Goal: Transaction & Acquisition: Purchase product/service

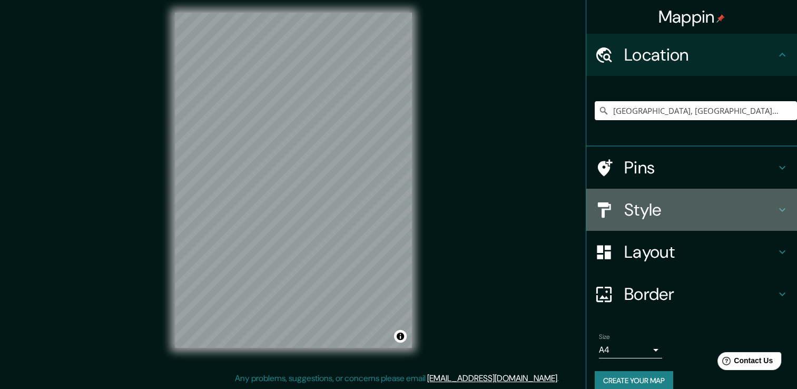
click at [777, 209] on icon at bounding box center [782, 209] width 13 height 13
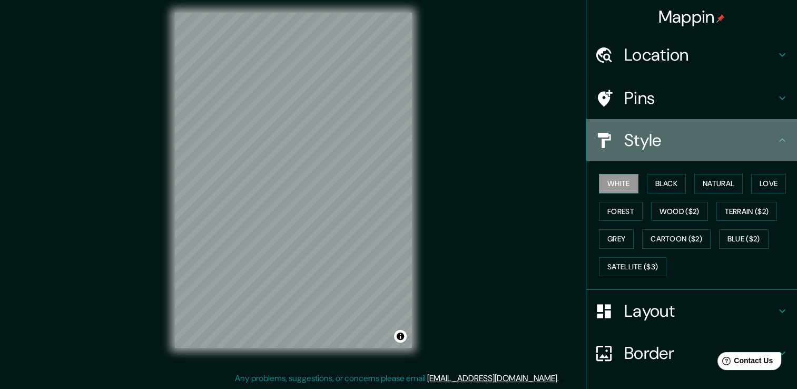
click at [779, 138] on icon at bounding box center [782, 140] width 6 height 4
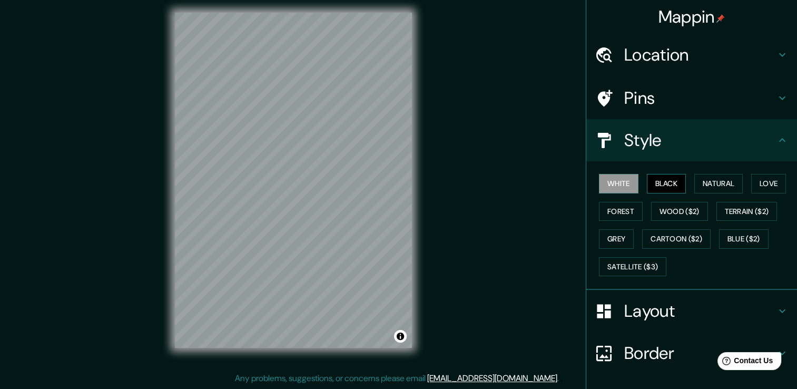
click at [666, 185] on button "Black" at bounding box center [667, 183] width 40 height 19
click at [417, 269] on div "© Mapbox © OpenStreetMap Improve this map" at bounding box center [293, 180] width 271 height 384
click at [706, 179] on button "Natural" at bounding box center [718, 183] width 48 height 19
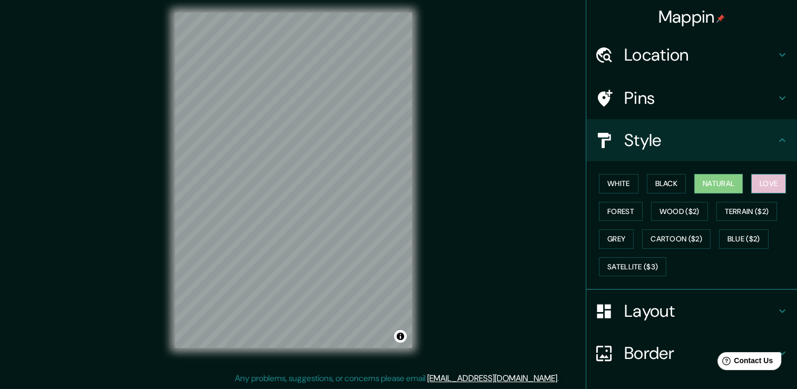
click at [768, 185] on button "Love" at bounding box center [768, 183] width 35 height 19
click at [619, 214] on button "Forest" at bounding box center [621, 211] width 44 height 19
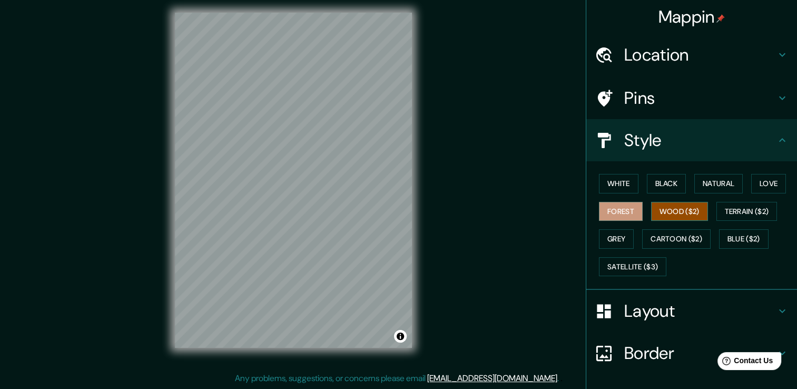
click at [663, 210] on button "Wood ($2)" at bounding box center [679, 211] width 57 height 19
click at [728, 211] on button "Terrain ($2)" at bounding box center [747, 211] width 61 height 19
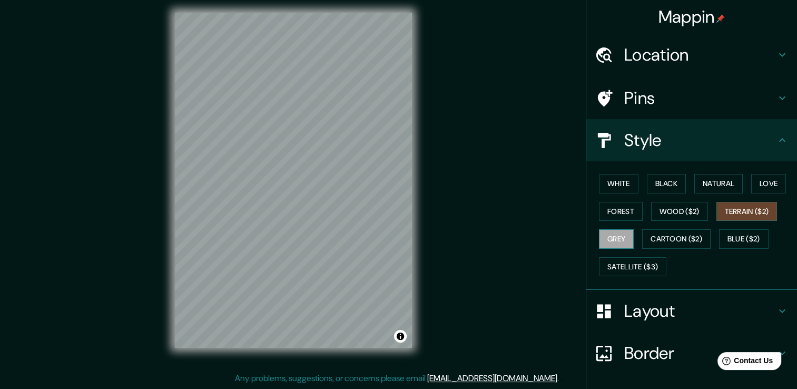
click at [609, 238] on button "Grey" at bounding box center [616, 238] width 35 height 19
click at [655, 239] on button "Cartoon ($2)" at bounding box center [676, 238] width 69 height 19
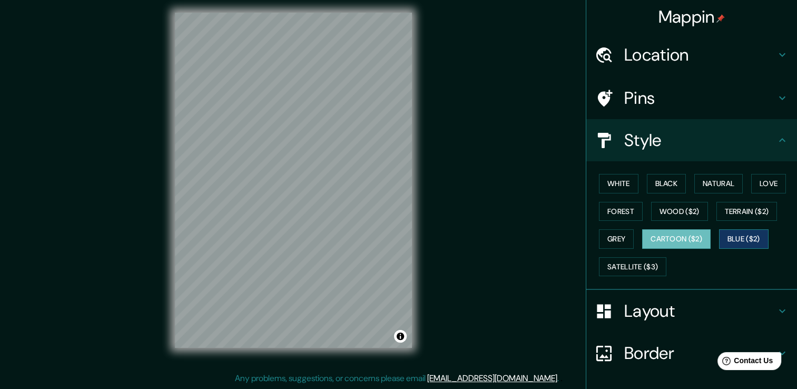
click at [733, 239] on button "Blue ($2)" at bounding box center [744, 238] width 50 height 19
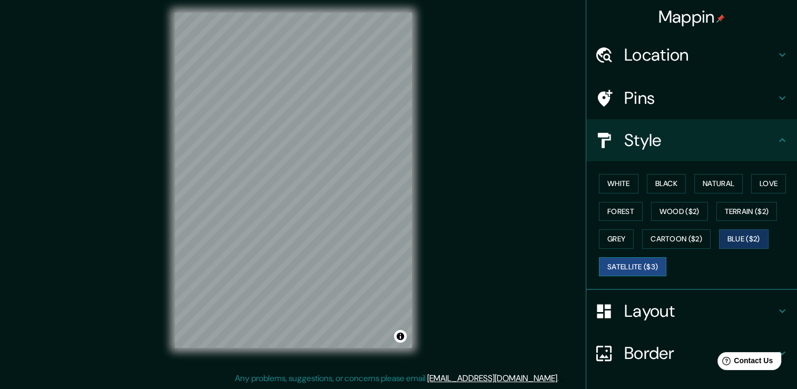
click at [615, 265] on button "Satellite ($3)" at bounding box center [632, 266] width 67 height 19
click at [731, 238] on button "Blue ($2)" at bounding box center [744, 238] width 50 height 19
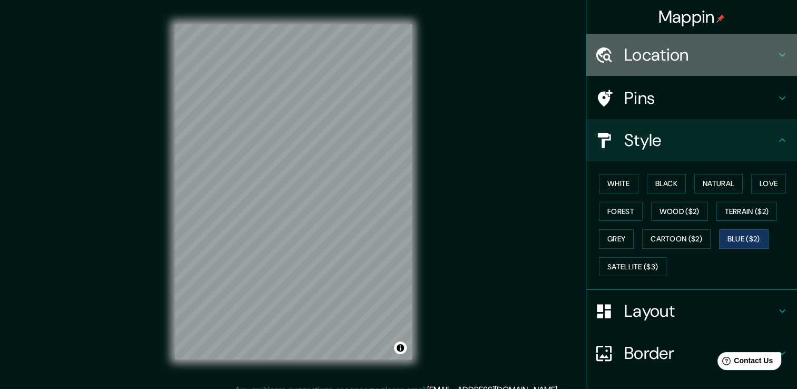
click at [779, 55] on icon at bounding box center [782, 55] width 6 height 4
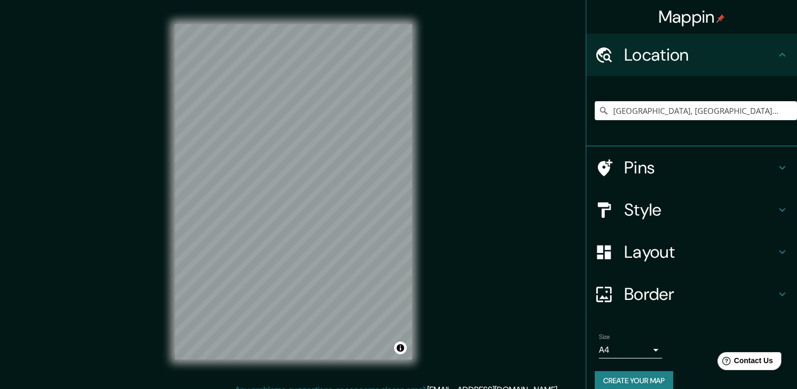
click at [779, 55] on icon at bounding box center [782, 55] width 6 height 4
click at [778, 211] on icon at bounding box center [782, 209] width 13 height 13
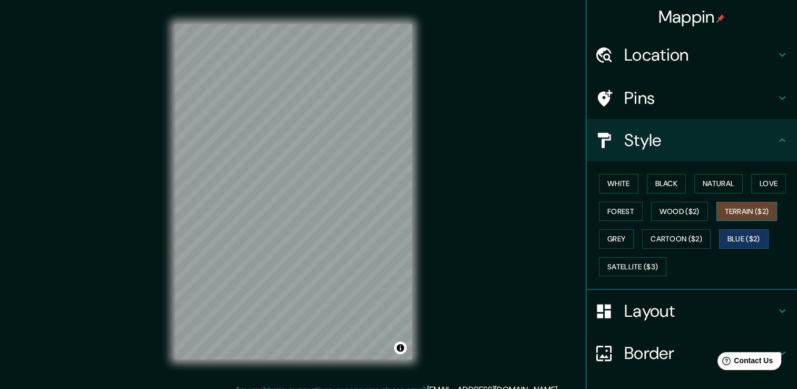
click at [729, 212] on button "Terrain ($2)" at bounding box center [747, 211] width 61 height 19
click at [608, 186] on button "White" at bounding box center [619, 183] width 40 height 19
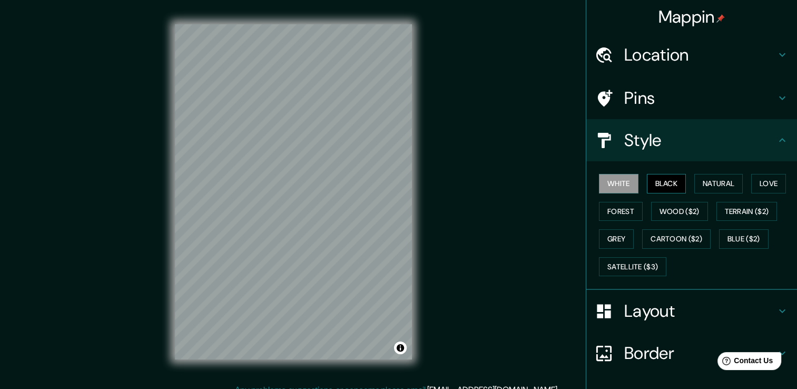
click at [651, 182] on button "Black" at bounding box center [667, 183] width 40 height 19
click at [717, 187] on button "Natural" at bounding box center [718, 183] width 48 height 19
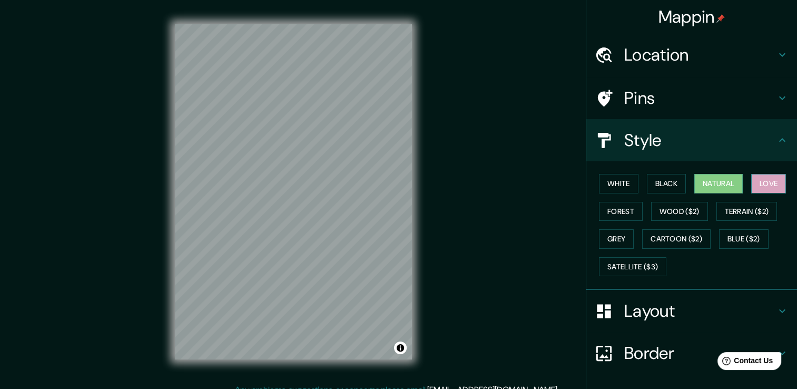
click at [754, 182] on button "Love" at bounding box center [768, 183] width 35 height 19
click at [611, 239] on button "Grey" at bounding box center [616, 238] width 35 height 19
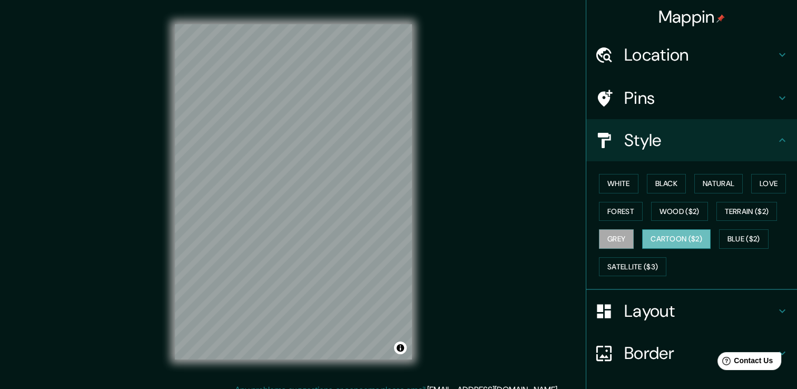
click at [655, 237] on button "Cartoon ($2)" at bounding box center [676, 238] width 69 height 19
click at [618, 214] on button "Forest" at bounding box center [621, 211] width 44 height 19
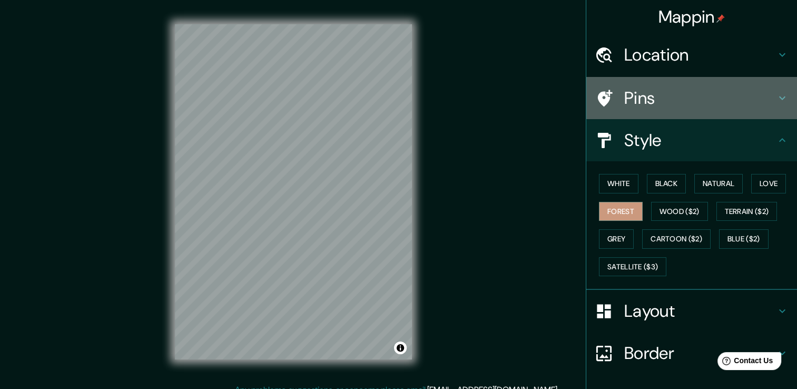
click at [694, 100] on h4 "Pins" at bounding box center [700, 97] width 152 height 21
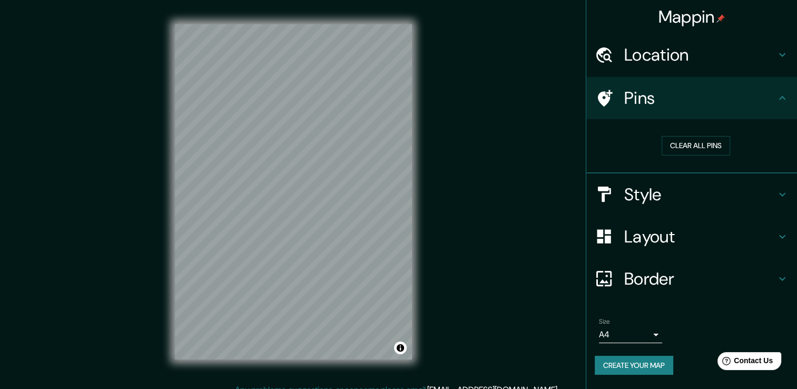
click at [772, 55] on h4 "Location" at bounding box center [700, 54] width 152 height 21
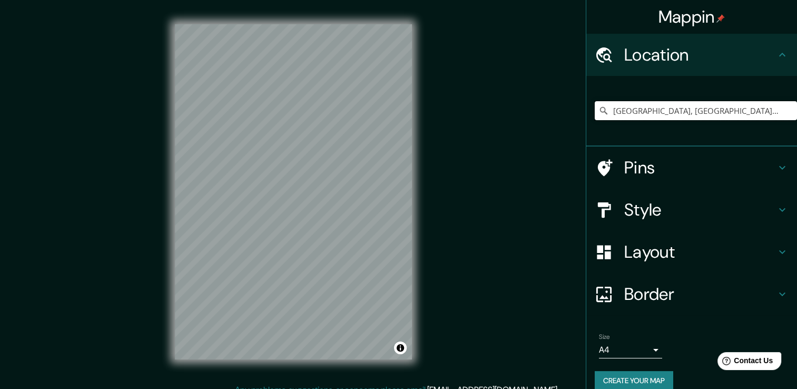
click at [721, 115] on input "[GEOGRAPHIC_DATA], [GEOGRAPHIC_DATA], [GEOGRAPHIC_DATA]" at bounding box center [696, 110] width 202 height 19
click at [599, 110] on icon at bounding box center [604, 110] width 11 height 11
click at [676, 115] on input "[GEOGRAPHIC_DATA], [GEOGRAPHIC_DATA], [GEOGRAPHIC_DATA]" at bounding box center [696, 110] width 202 height 19
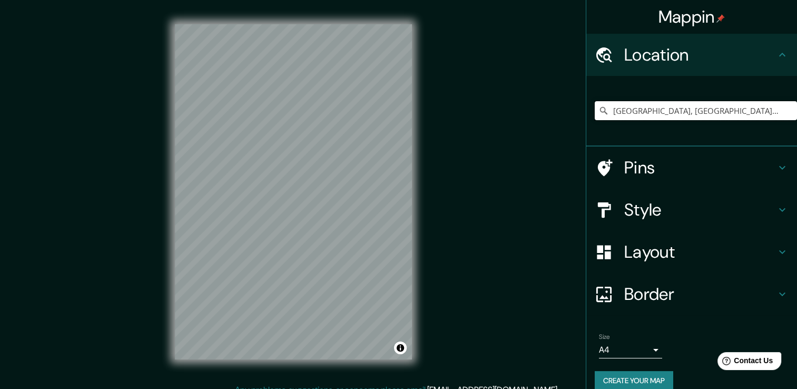
click at [676, 115] on input "[GEOGRAPHIC_DATA], [GEOGRAPHIC_DATA], [GEOGRAPHIC_DATA]" at bounding box center [696, 110] width 202 height 19
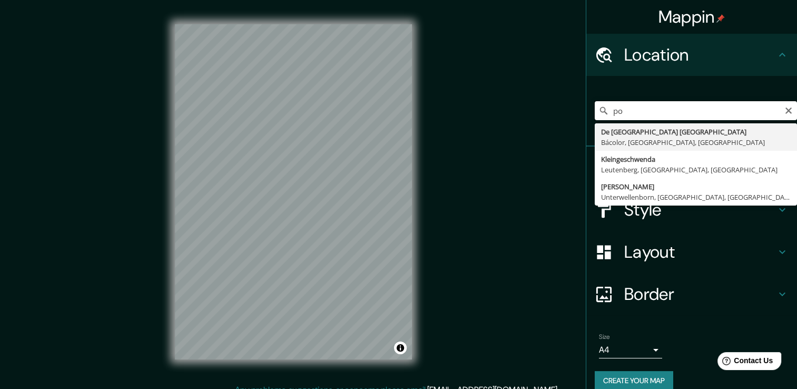
type input "p"
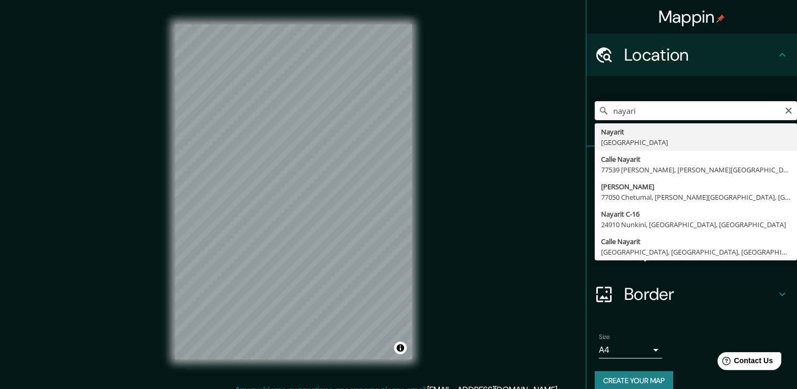
type input "Nayarit, [GEOGRAPHIC_DATA]"
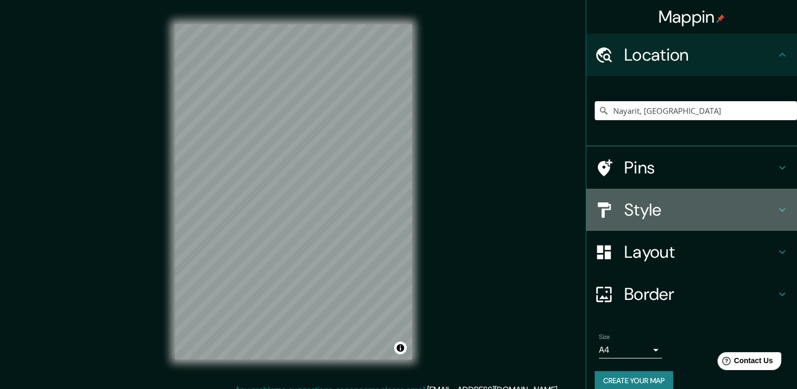
click at [776, 214] on icon at bounding box center [782, 209] width 13 height 13
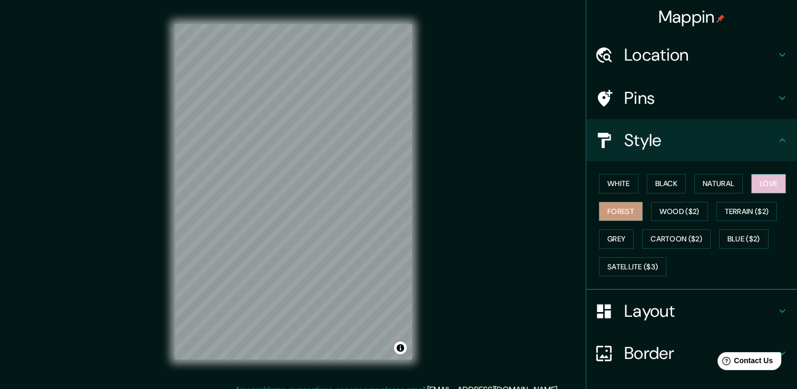
click at [760, 186] on button "Love" at bounding box center [768, 183] width 35 height 19
click at [745, 209] on button "Terrain ($2)" at bounding box center [747, 211] width 61 height 19
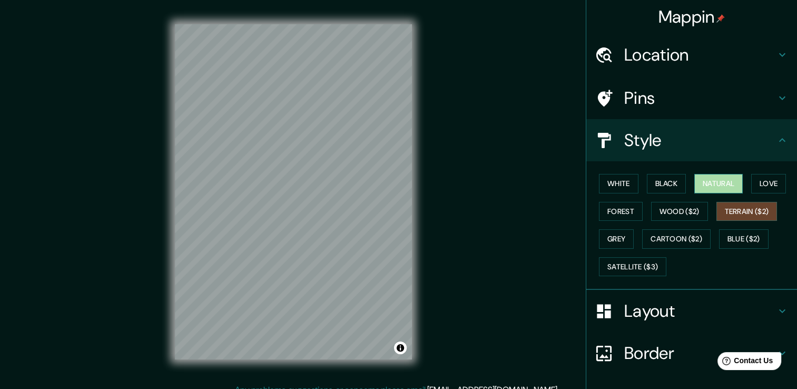
click at [726, 184] on button "Natural" at bounding box center [718, 183] width 48 height 19
click at [647, 176] on button "Black" at bounding box center [667, 183] width 40 height 19
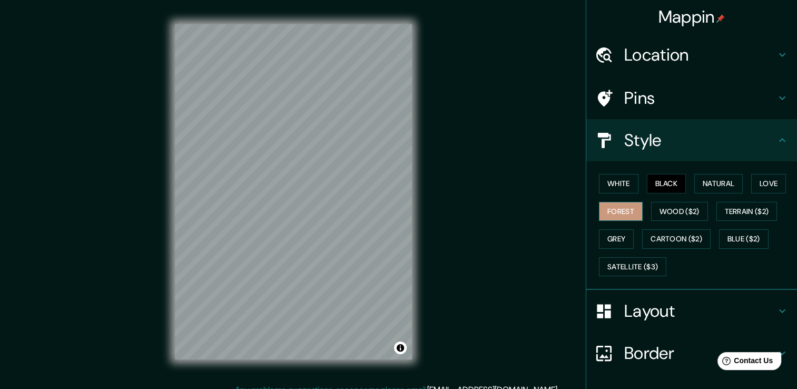
click at [626, 214] on button "Forest" at bounding box center [621, 211] width 44 height 19
click at [614, 243] on button "Grey" at bounding box center [616, 238] width 35 height 19
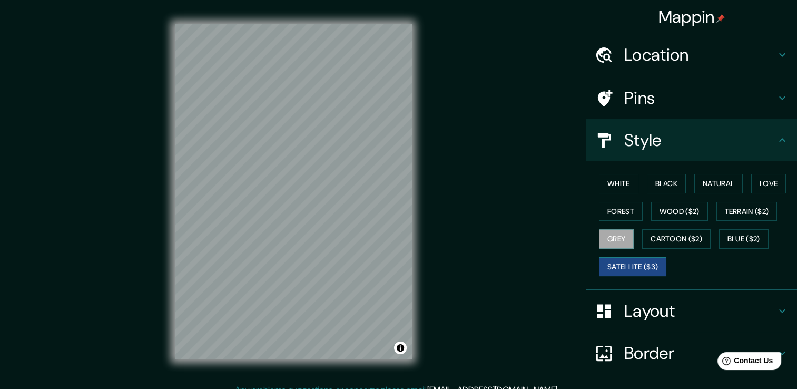
click at [639, 271] on button "Satellite ($3)" at bounding box center [632, 266] width 67 height 19
click at [611, 218] on button "Forest" at bounding box center [621, 211] width 44 height 19
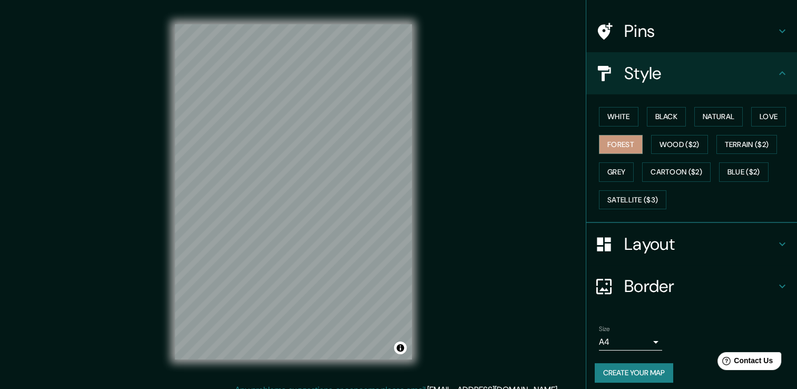
scroll to position [71, 0]
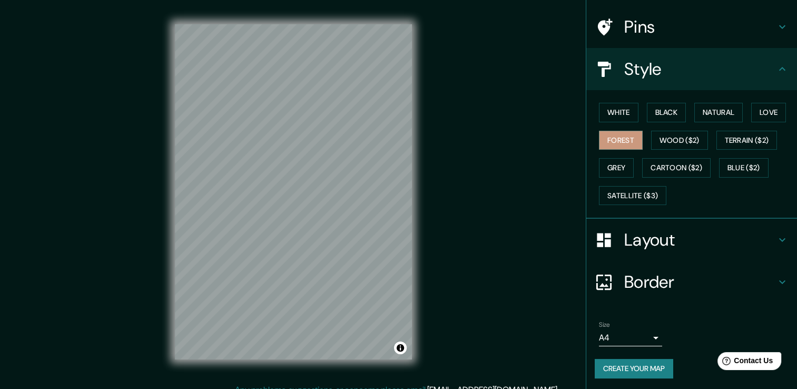
click at [776, 237] on icon at bounding box center [782, 239] width 13 height 13
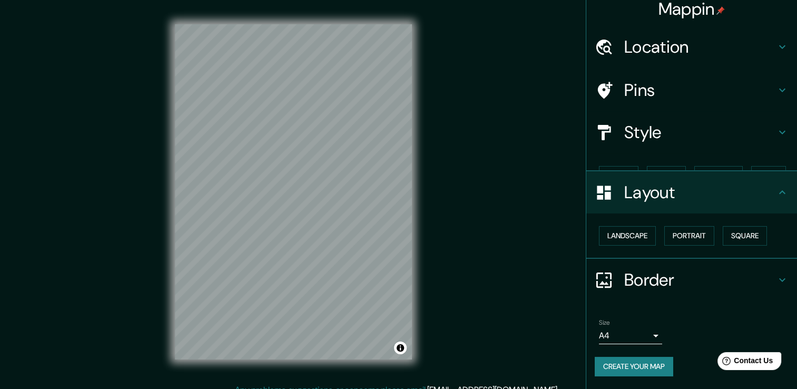
scroll to position [0, 0]
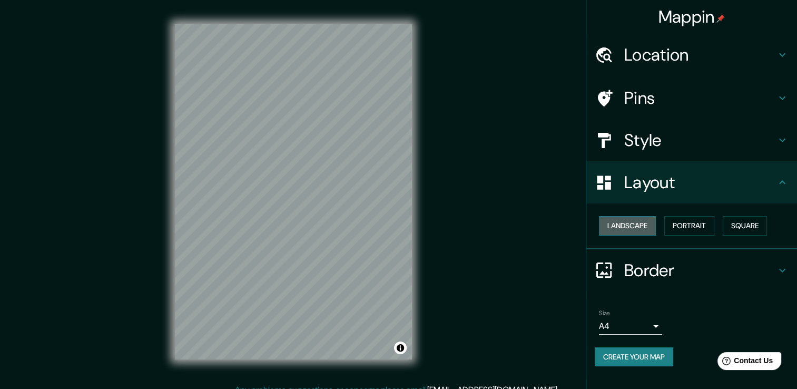
click at [633, 224] on button "Landscape" at bounding box center [627, 225] width 57 height 19
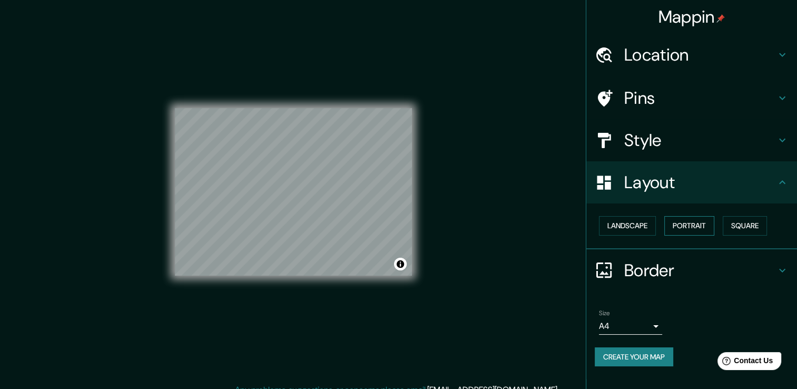
click at [690, 233] on button "Portrait" at bounding box center [689, 225] width 50 height 19
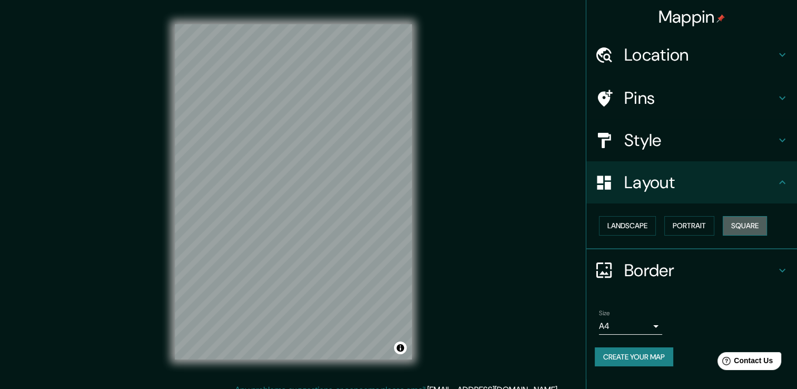
click at [758, 231] on button "Square" at bounding box center [745, 225] width 44 height 19
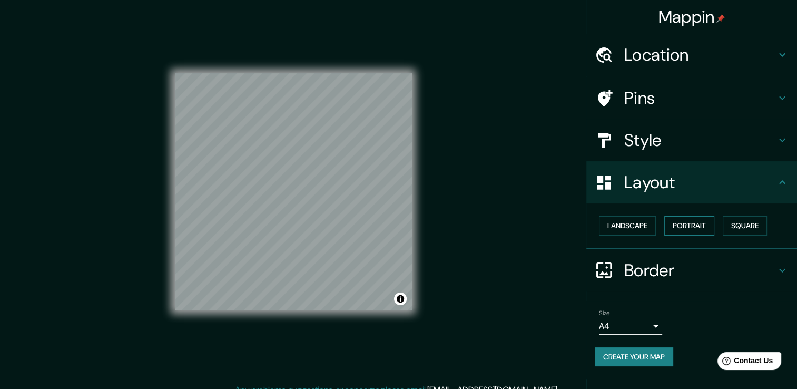
click at [701, 232] on button "Portrait" at bounding box center [689, 225] width 50 height 19
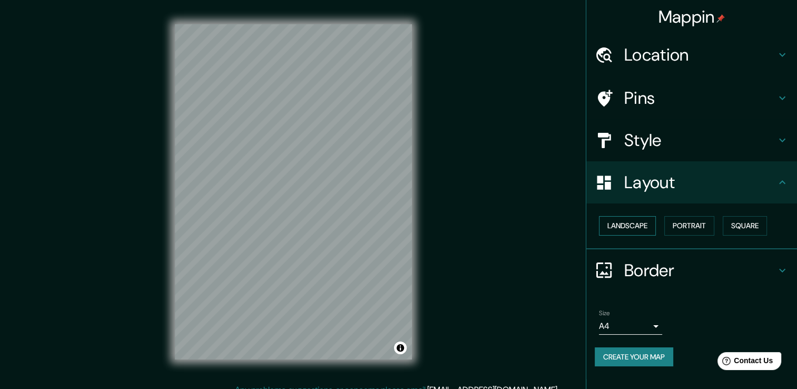
click at [637, 231] on button "Landscape" at bounding box center [627, 225] width 57 height 19
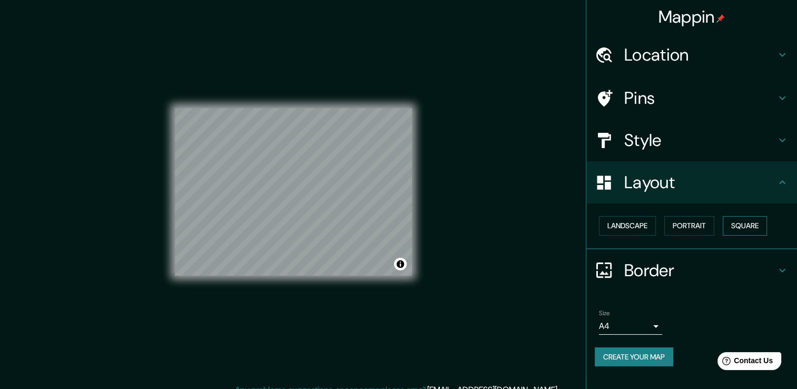
click at [739, 232] on button "Square" at bounding box center [745, 225] width 44 height 19
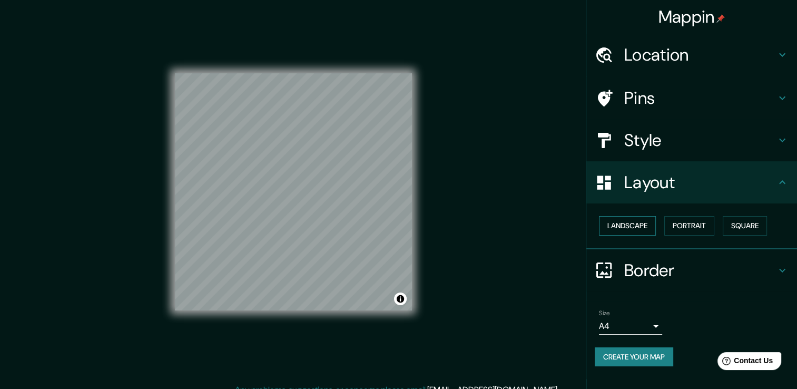
click at [645, 232] on button "Landscape" at bounding box center [627, 225] width 57 height 19
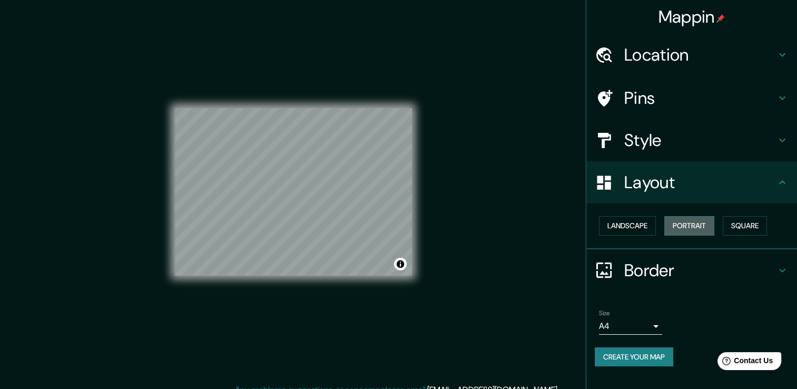
click at [694, 232] on button "Portrait" at bounding box center [689, 225] width 50 height 19
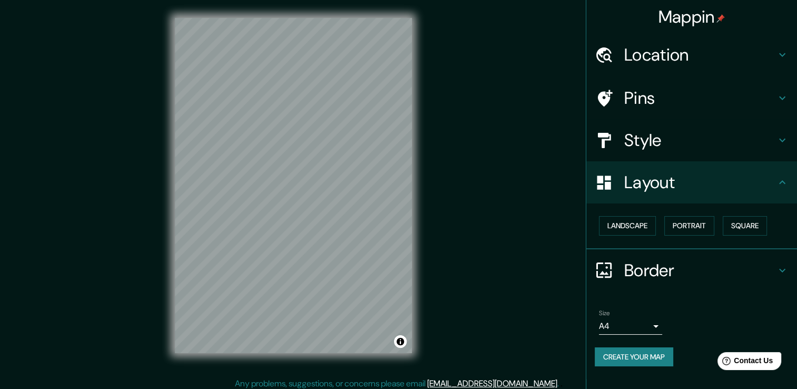
scroll to position [12, 0]
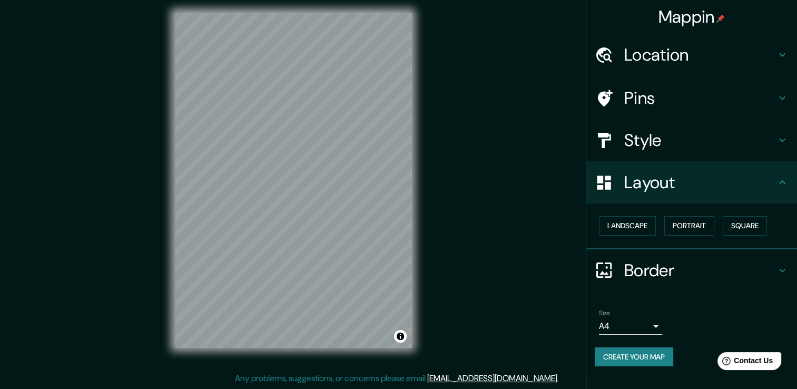
click at [652, 328] on body "Mappin Location [GEOGRAPHIC_DATA], [GEOGRAPHIC_DATA] Pins Style Layout Landscap…" at bounding box center [398, 182] width 797 height 389
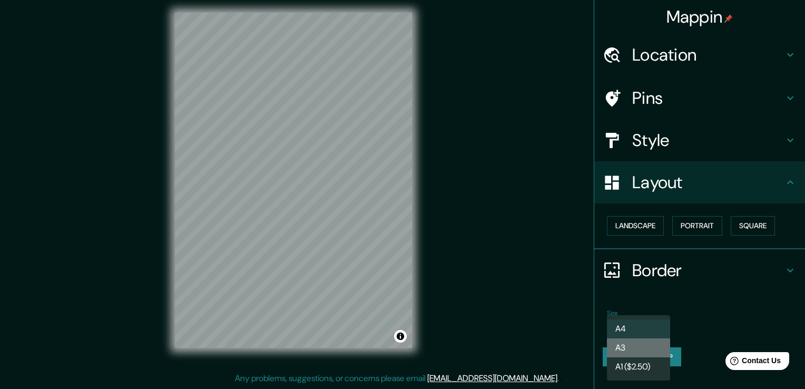
click at [630, 351] on li "A3" at bounding box center [638, 347] width 63 height 19
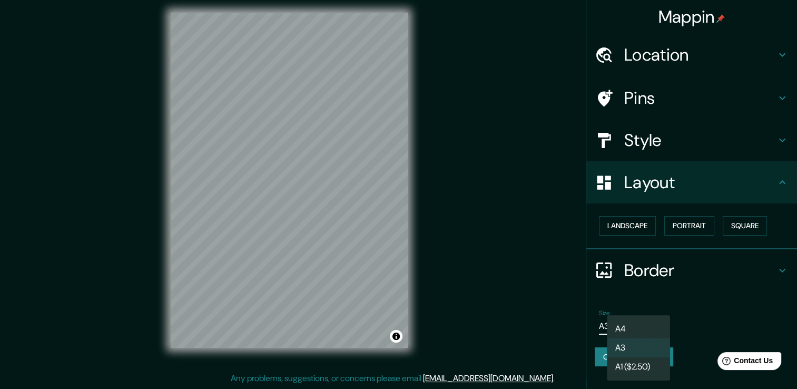
click at [645, 324] on body "Mappin Location [GEOGRAPHIC_DATA], [GEOGRAPHIC_DATA] Pins Style Layout Landscap…" at bounding box center [398, 182] width 797 height 389
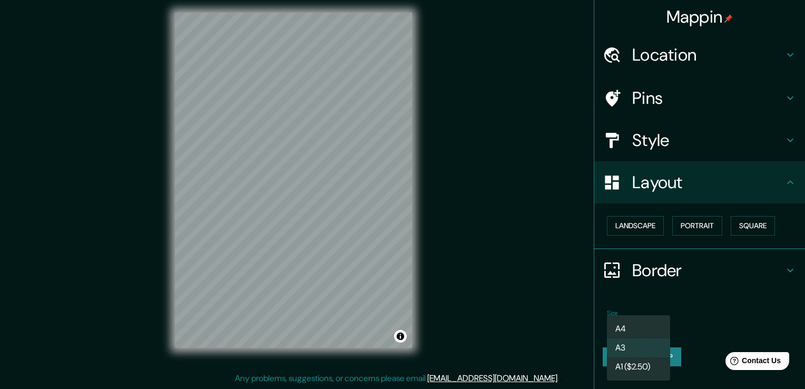
click at [636, 330] on li "A4" at bounding box center [638, 328] width 63 height 19
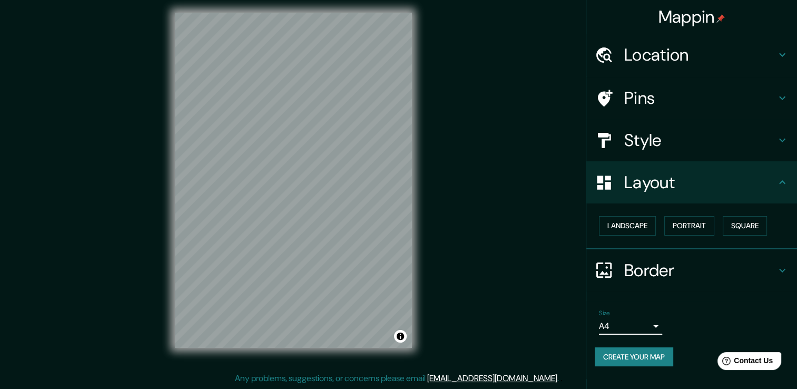
click at [641, 322] on body "Mappin Location [GEOGRAPHIC_DATA], [GEOGRAPHIC_DATA] Pins Style Layout Landscap…" at bounding box center [398, 182] width 797 height 389
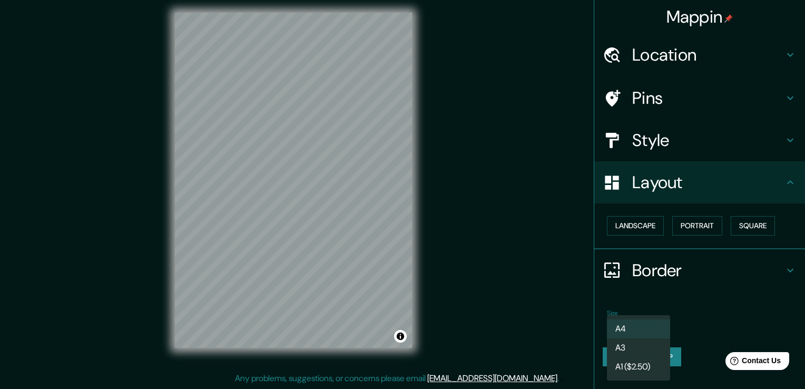
click at [631, 366] on li "A1 ($2.50)" at bounding box center [638, 366] width 63 height 19
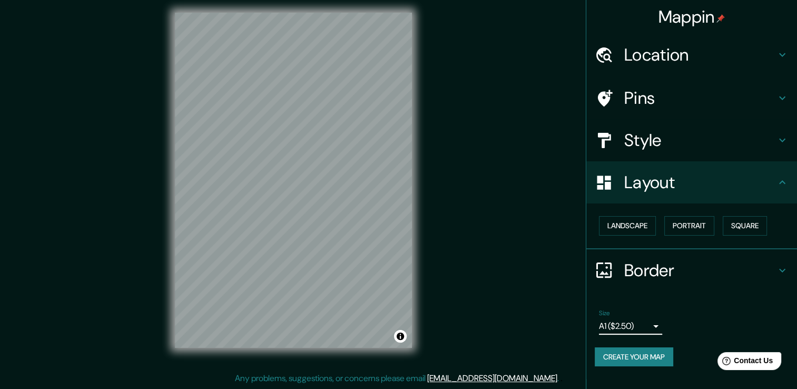
click at [651, 327] on body "Mappin Location [GEOGRAPHIC_DATA], [GEOGRAPHIC_DATA] Pins Style Layout Landscap…" at bounding box center [398, 182] width 797 height 389
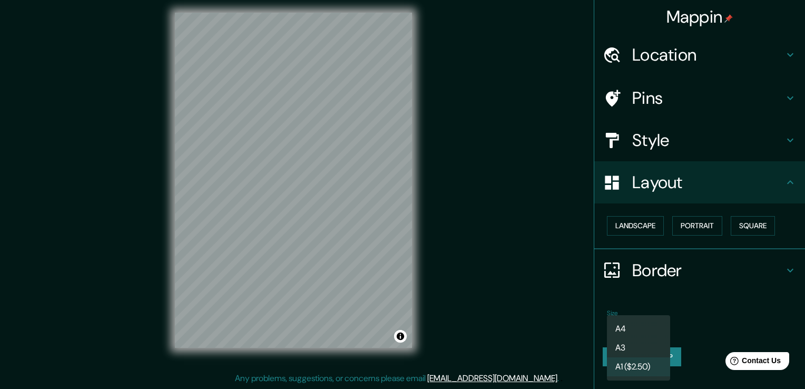
click at [637, 345] on li "A3" at bounding box center [638, 347] width 63 height 19
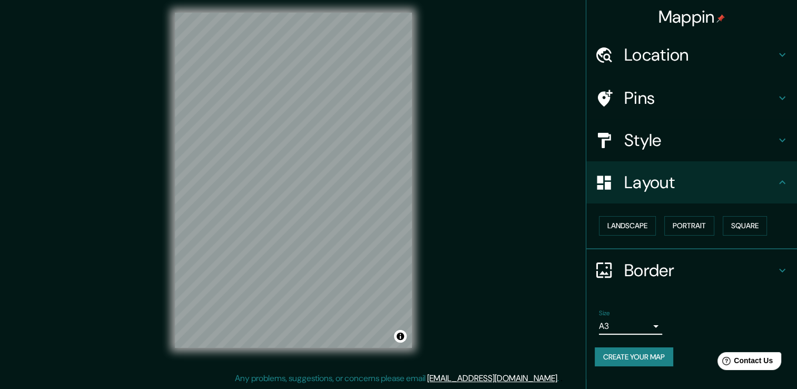
click at [641, 334] on div "Size A3 single" at bounding box center [692, 322] width 194 height 34
click at [641, 329] on body "Mappin Location [GEOGRAPHIC_DATA], [GEOGRAPHIC_DATA] Pins Style Layout Landscap…" at bounding box center [398, 182] width 797 height 389
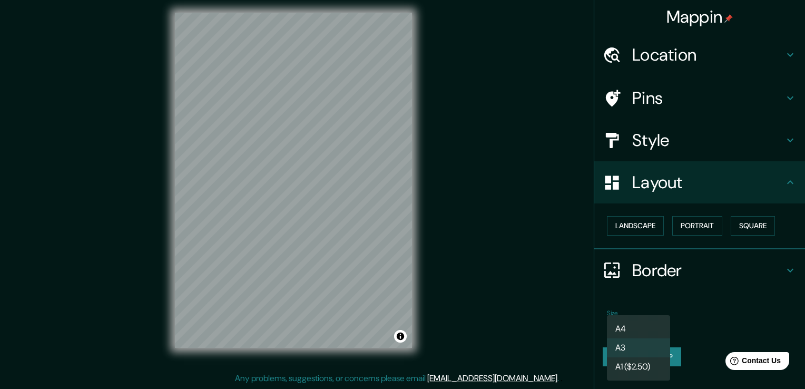
click at [629, 330] on li "A4" at bounding box center [638, 328] width 63 height 19
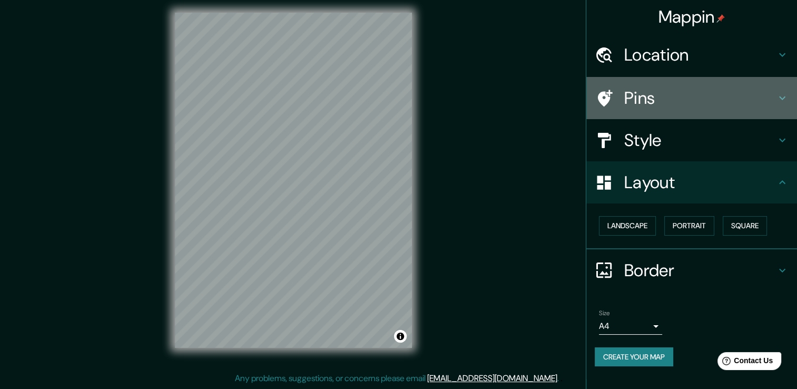
click at [780, 96] on icon at bounding box center [782, 98] width 6 height 4
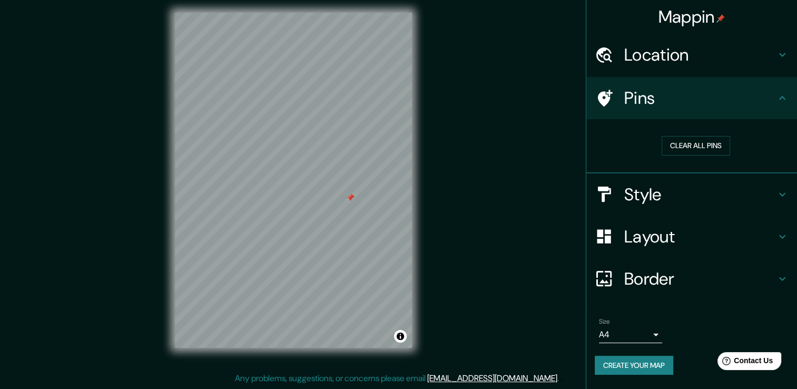
click at [351, 198] on div at bounding box center [350, 197] width 8 height 8
click at [351, 199] on div at bounding box center [352, 199] width 8 height 8
click at [777, 194] on icon at bounding box center [782, 194] width 13 height 13
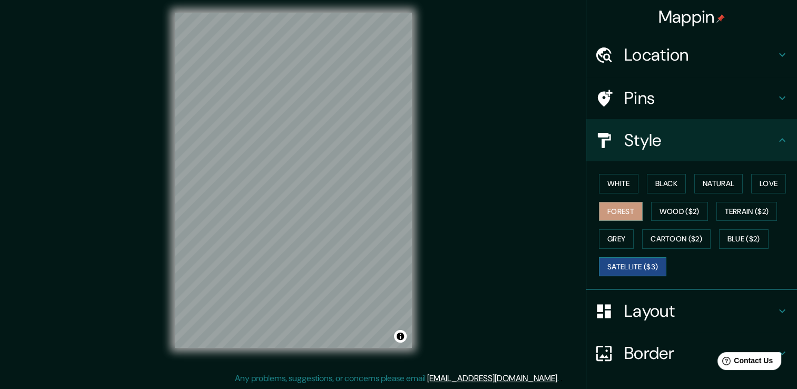
click at [635, 264] on button "Satellite ($3)" at bounding box center [632, 266] width 67 height 19
click at [621, 214] on button "Forest" at bounding box center [621, 211] width 44 height 19
click at [274, 345] on div at bounding box center [273, 345] width 8 height 8
